Goal: Navigation & Orientation: Go to known website

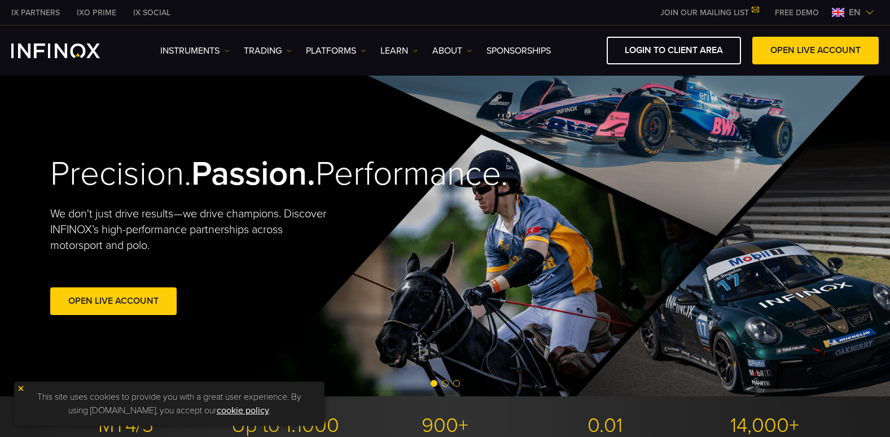
click at [865, 12] on img at bounding box center [869, 12] width 9 height 9
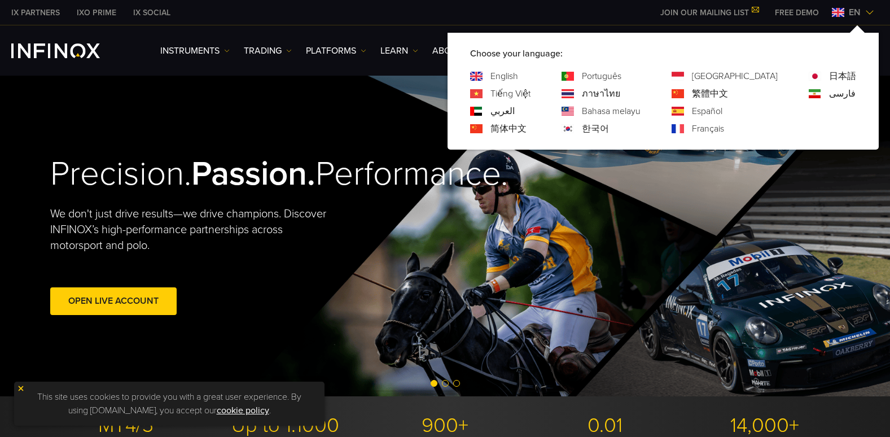
click at [722, 108] on link "Español" at bounding box center [707, 111] width 30 height 14
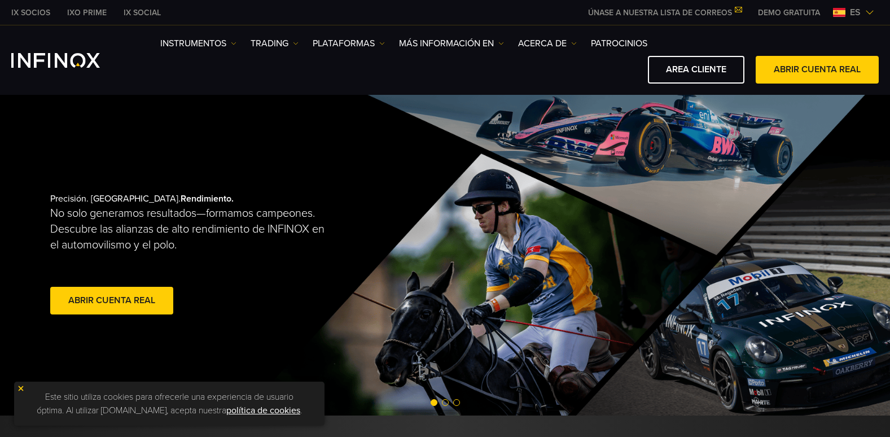
click at [707, 67] on link "AREA CLIENTE" at bounding box center [696, 70] width 96 height 28
